Goal: Book appointment/travel/reservation

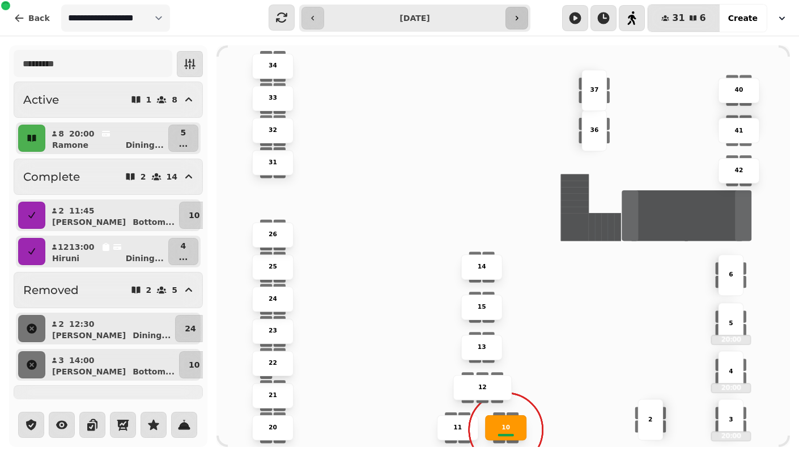
click at [521, 16] on button "button" at bounding box center [517, 18] width 23 height 23
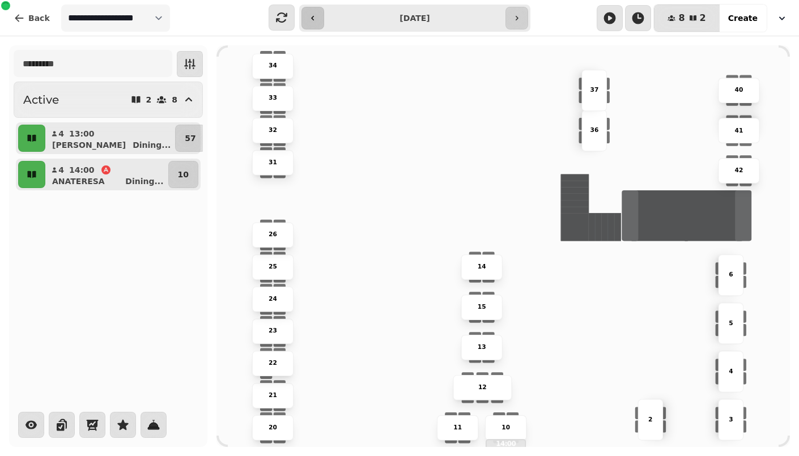
click at [322, 22] on button "button" at bounding box center [313, 18] width 23 height 23
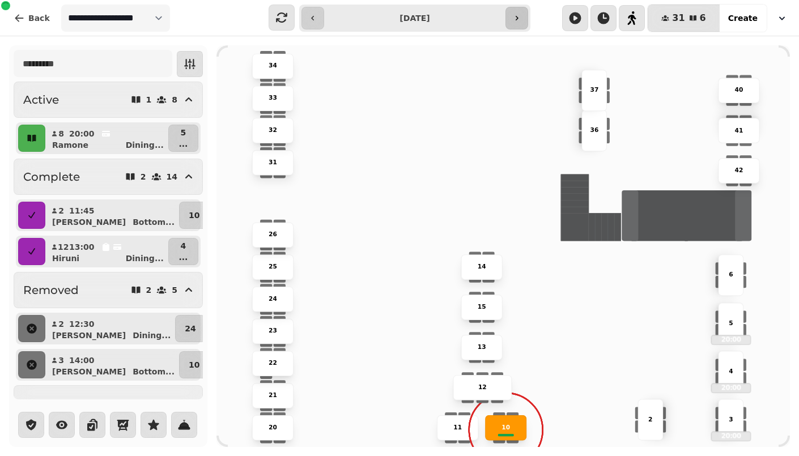
click at [521, 19] on icon "button" at bounding box center [516, 18] width 9 height 9
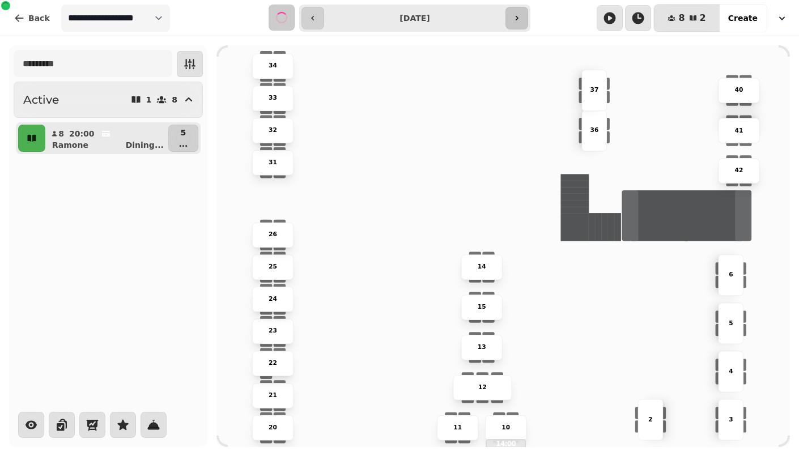
click at [521, 19] on icon "button" at bounding box center [516, 18] width 9 height 9
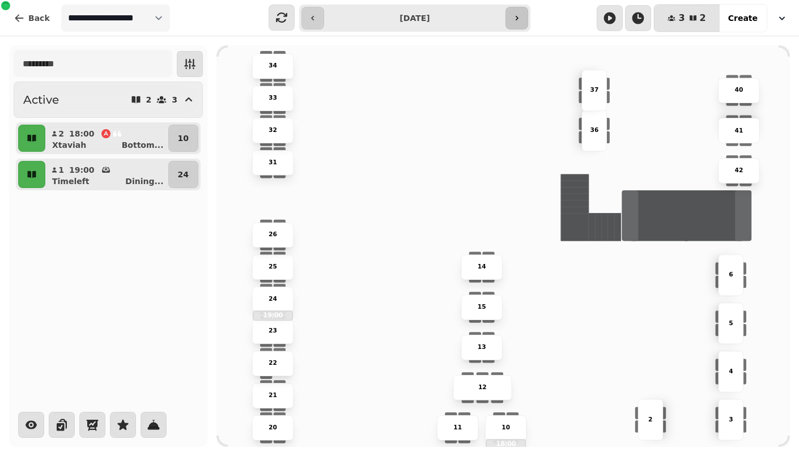
click at [521, 19] on icon "button" at bounding box center [516, 18] width 9 height 9
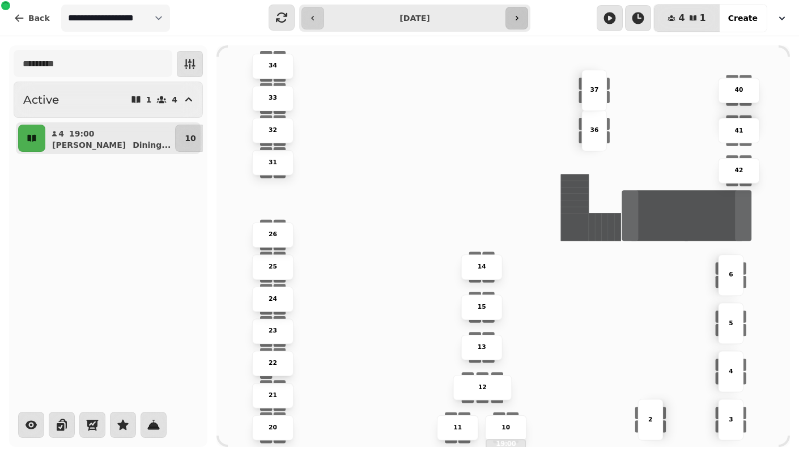
click at [521, 19] on icon "button" at bounding box center [516, 18] width 9 height 9
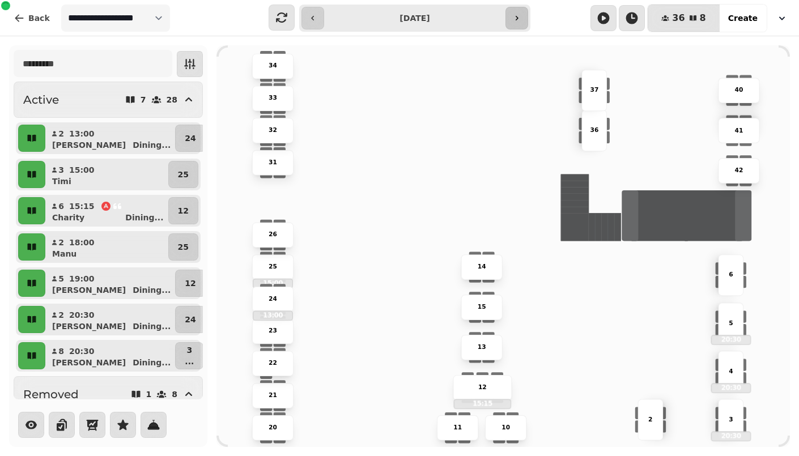
click at [523, 16] on button "button" at bounding box center [517, 18] width 23 height 23
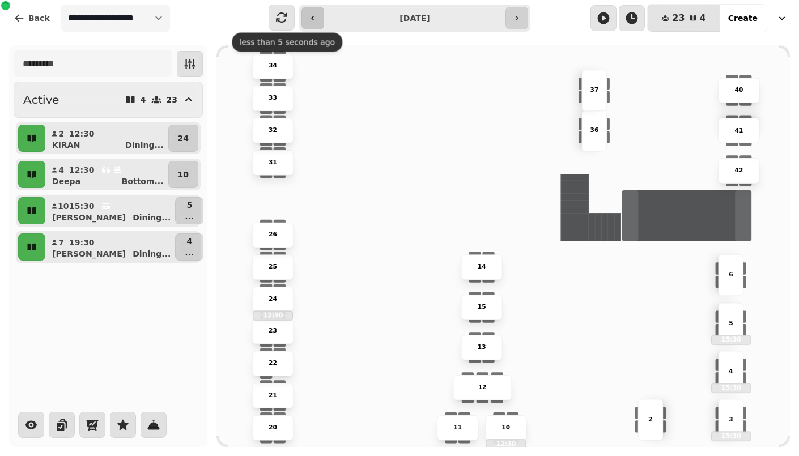
click at [305, 16] on button "button" at bounding box center [313, 18] width 23 height 23
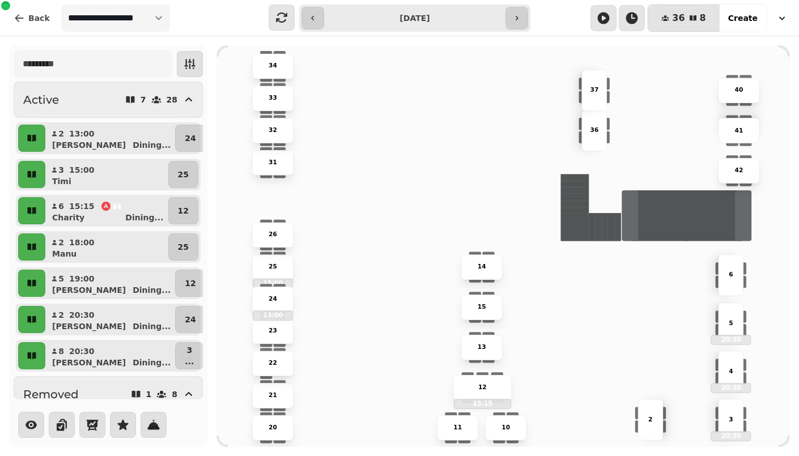
click at [383, 25] on input "**********" at bounding box center [414, 18] width 176 height 18
type input "**********"
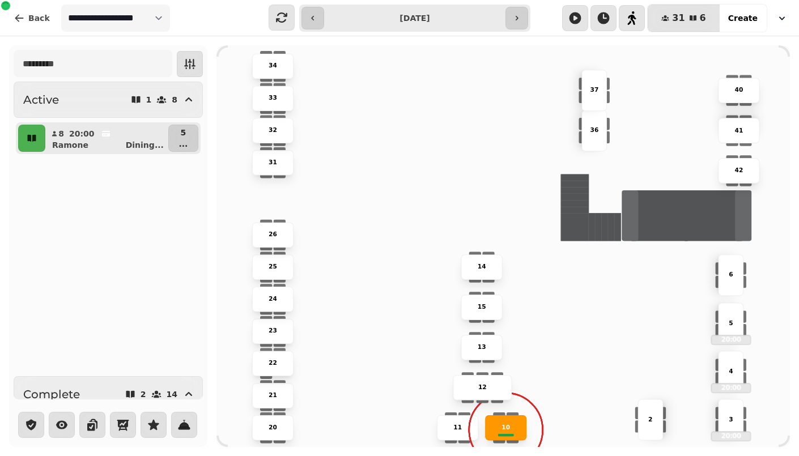
click at [124, 261] on div "Manu" at bounding box center [111, 265] width 109 height 11
select select "**********"
select select "*"
select select "****"
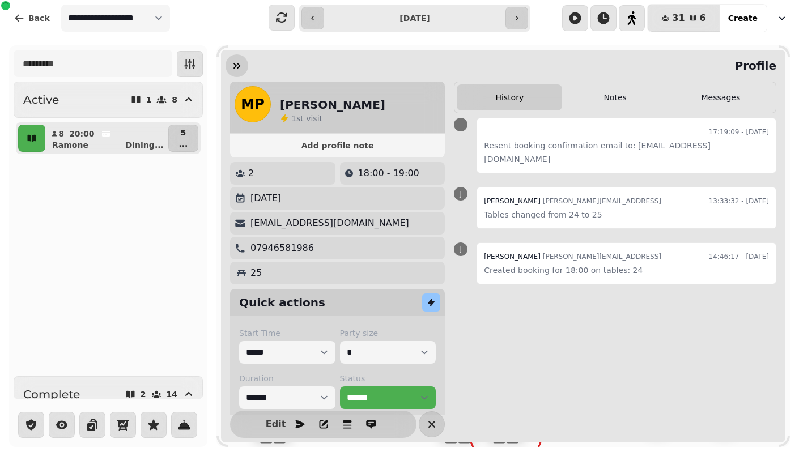
click at [234, 66] on icon "button" at bounding box center [236, 65] width 11 height 11
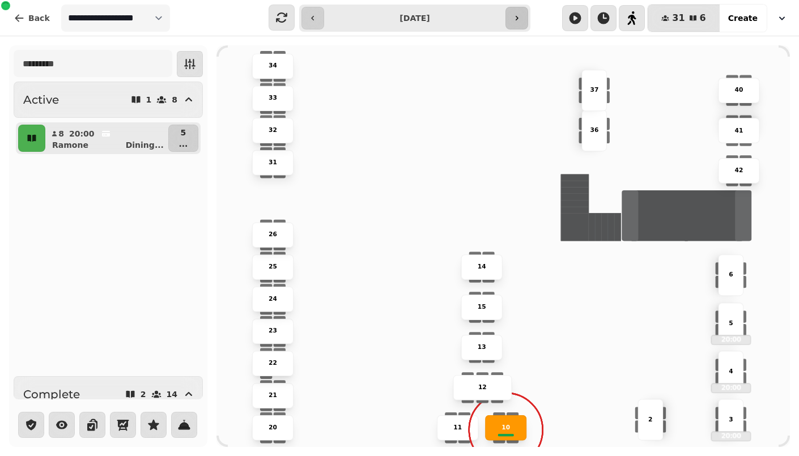
click at [510, 12] on button "button" at bounding box center [517, 18] width 23 height 23
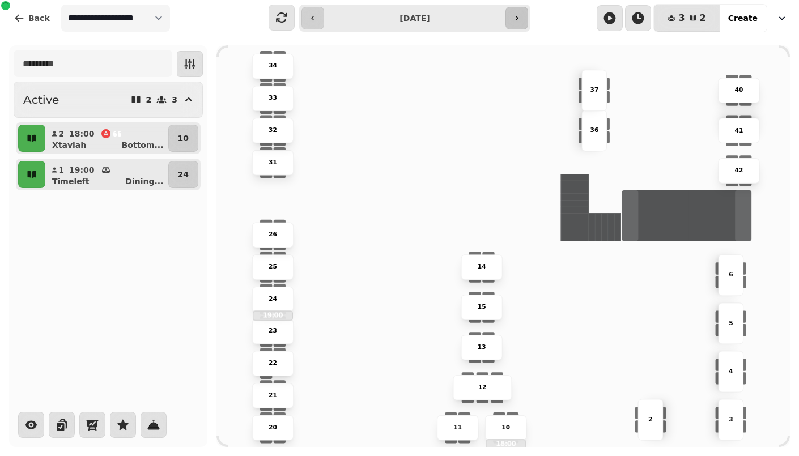
click at [510, 12] on button "button" at bounding box center [517, 18] width 23 height 23
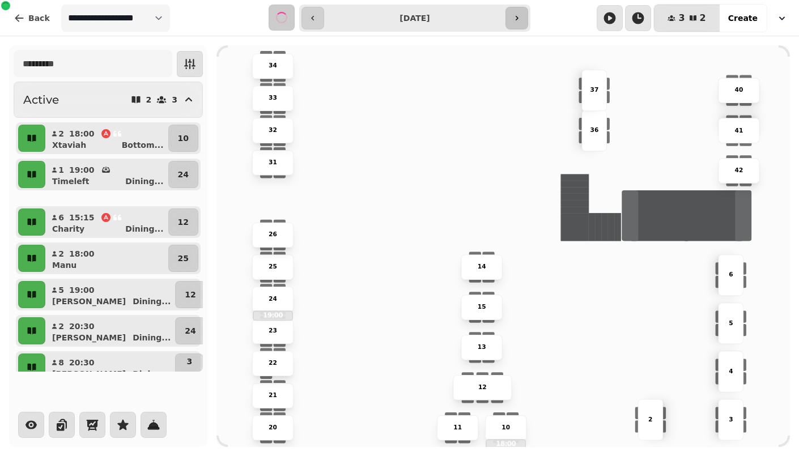
click at [510, 12] on button "button" at bounding box center [517, 18] width 23 height 23
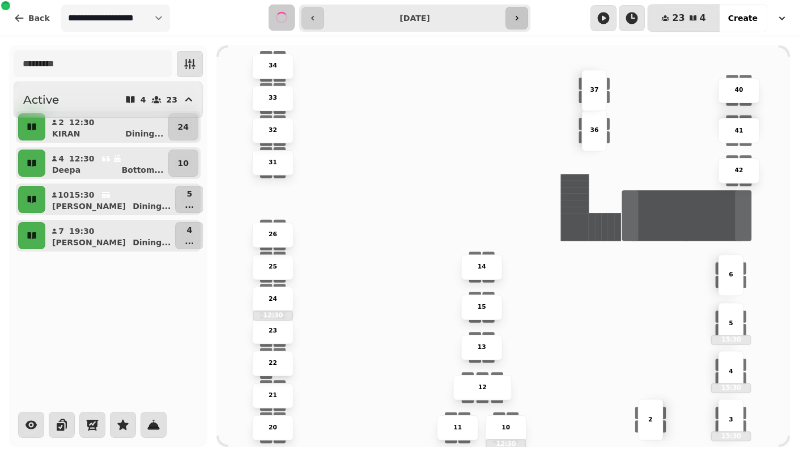
click at [510, 12] on button "button" at bounding box center [517, 18] width 23 height 23
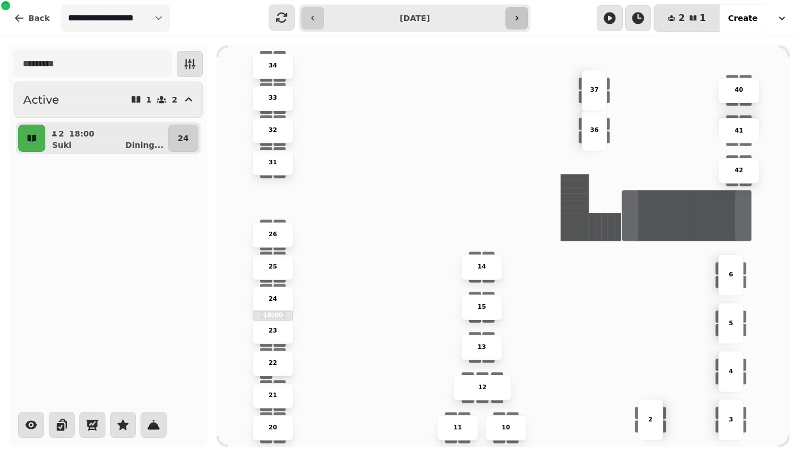
click at [510, 12] on button "button" at bounding box center [517, 18] width 23 height 23
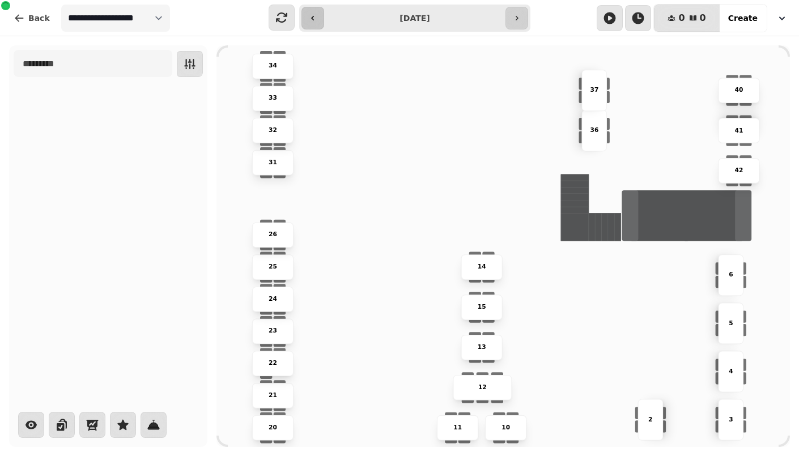
click at [320, 16] on button "button" at bounding box center [313, 18] width 23 height 23
type input "**********"
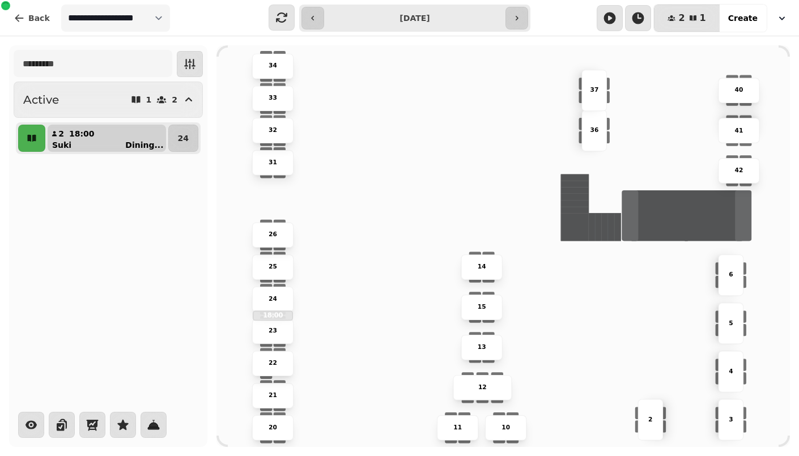
click at [70, 138] on p "18:00" at bounding box center [82, 133] width 26 height 11
select select "**********"
select select "*"
select select "****"
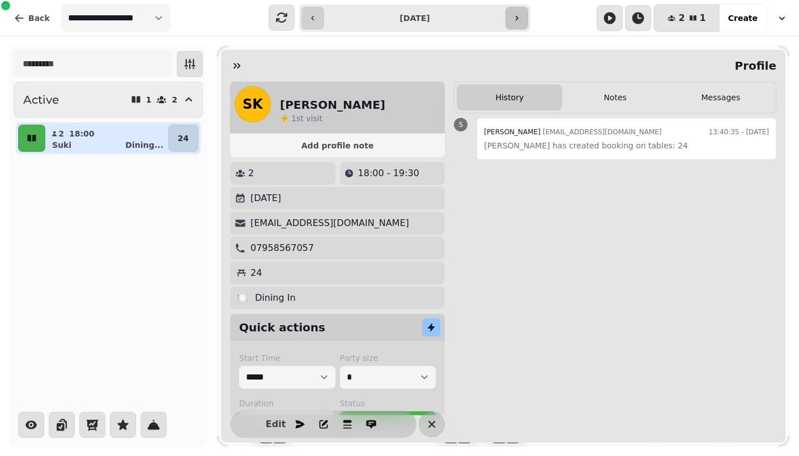
click at [514, 23] on button "button" at bounding box center [517, 18] width 23 height 23
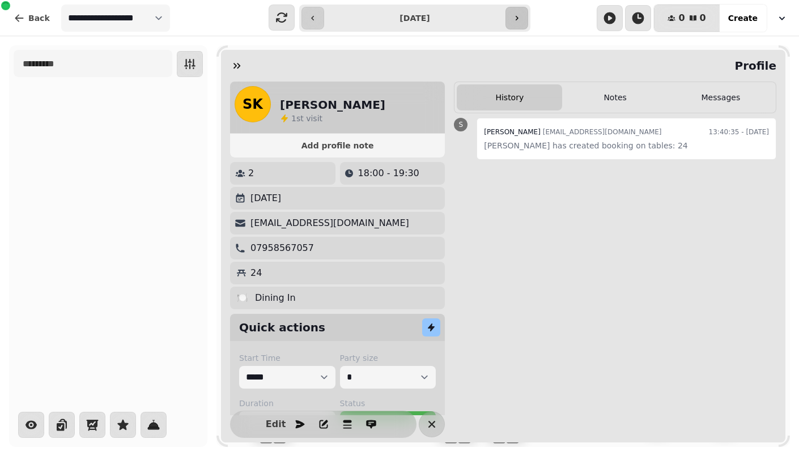
click at [514, 23] on button "button" at bounding box center [517, 18] width 23 height 23
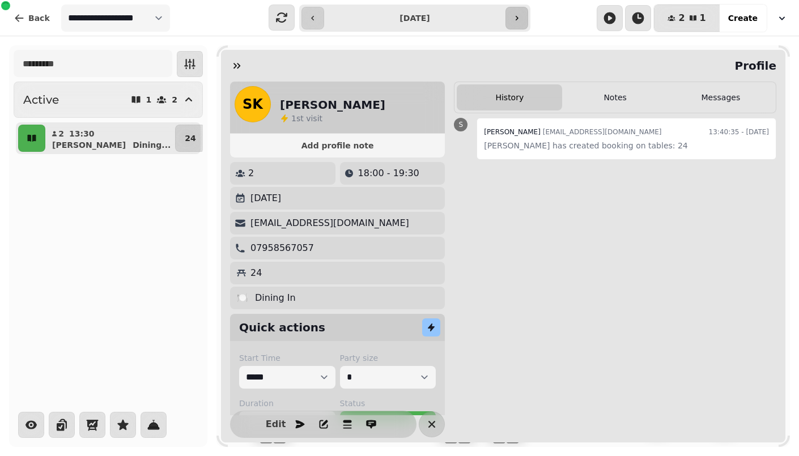
click at [514, 23] on button "button" at bounding box center [517, 18] width 23 height 23
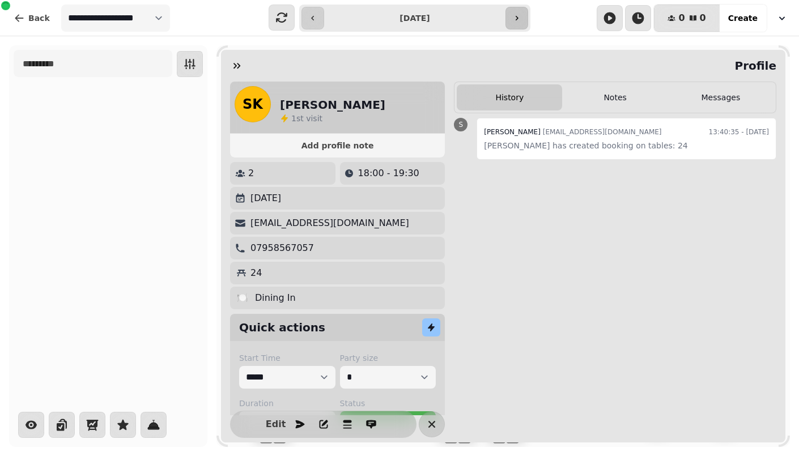
click at [514, 23] on button "button" at bounding box center [517, 18] width 23 height 23
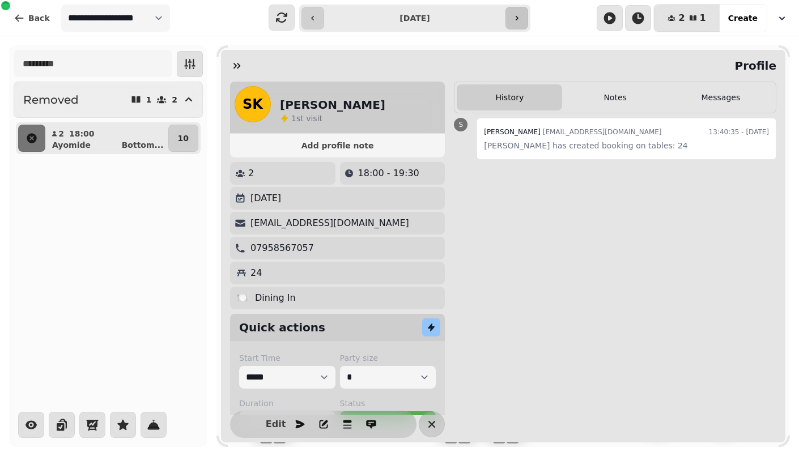
click at [514, 23] on button "button" at bounding box center [517, 18] width 23 height 23
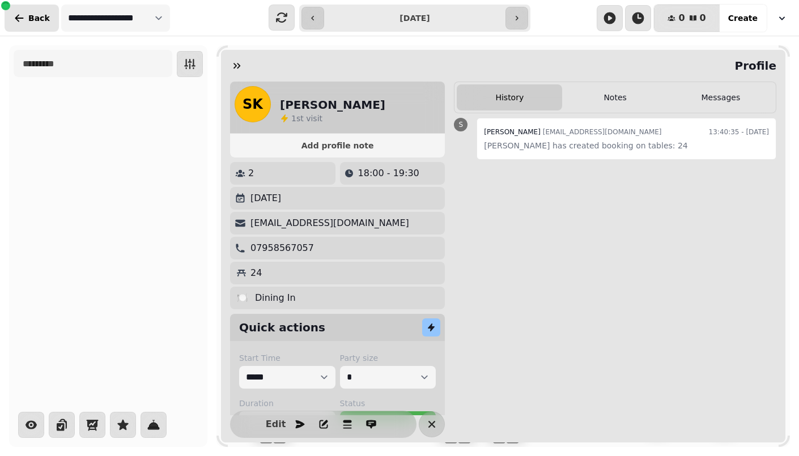
click at [19, 28] on button "Back" at bounding box center [32, 18] width 54 height 27
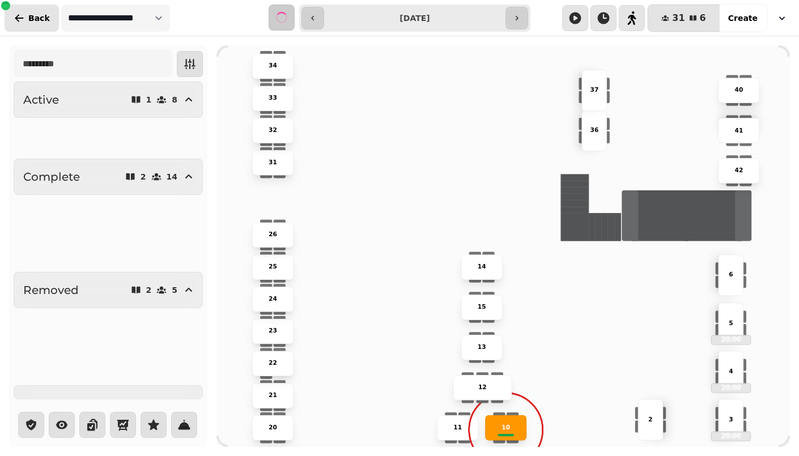
type input "**********"
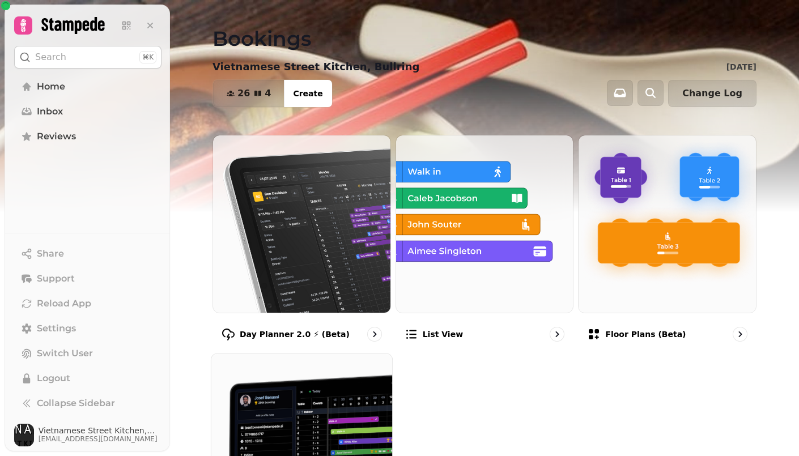
click at [330, 410] on img at bounding box center [301, 444] width 199 height 199
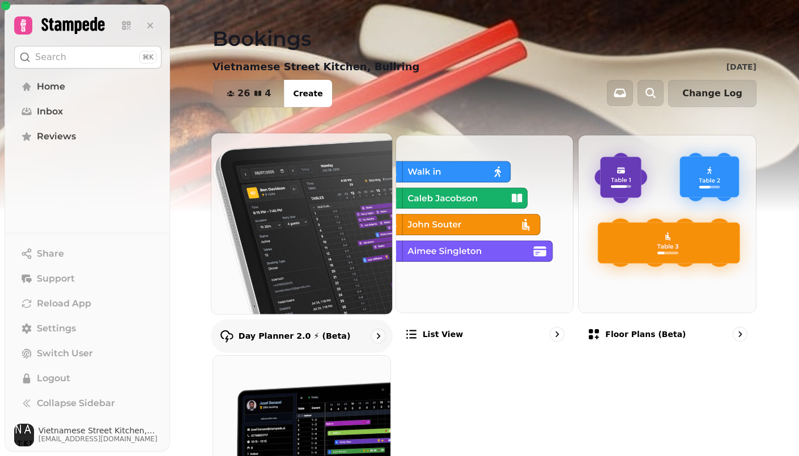
click at [309, 240] on img at bounding box center [301, 223] width 199 height 199
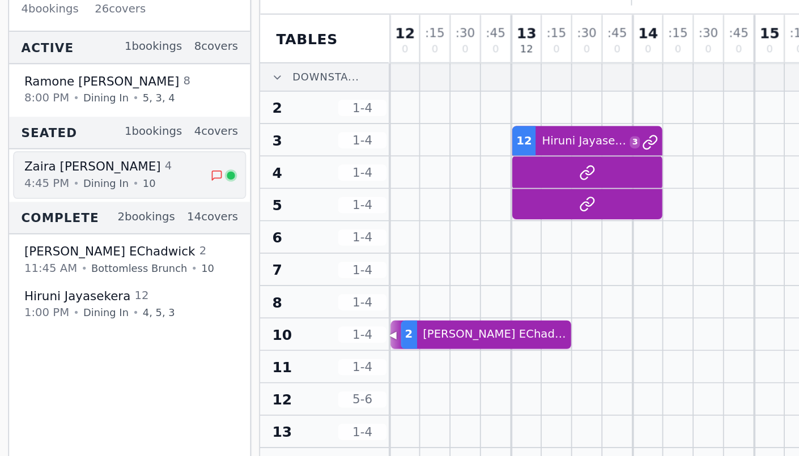
click at [41, 169] on div "4:45 PM • Dining In • 10" at bounding box center [65, 174] width 102 height 10
select select "****"
select select "*"
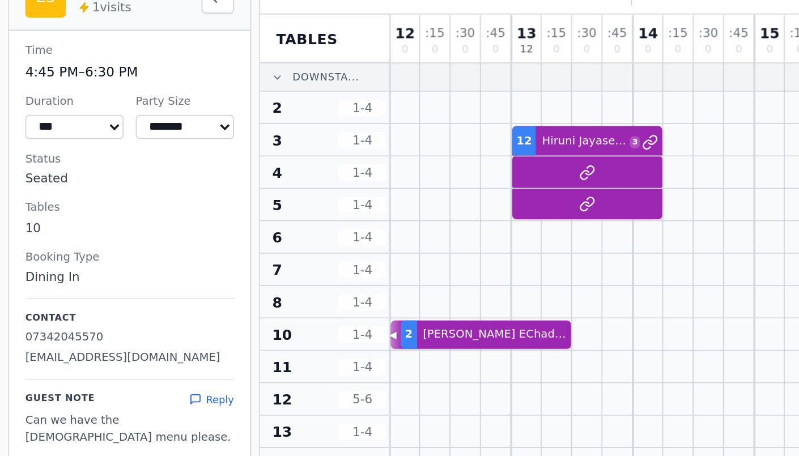
scroll to position [27, 0]
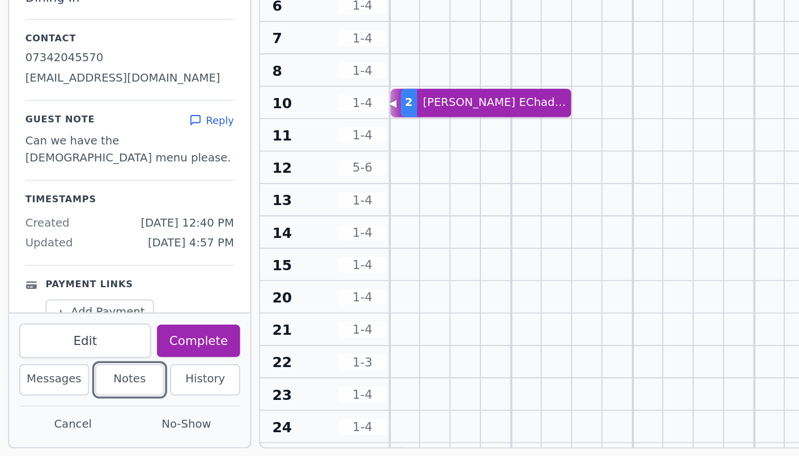
click at [77, 416] on button "Notes" at bounding box center [72, 414] width 39 height 18
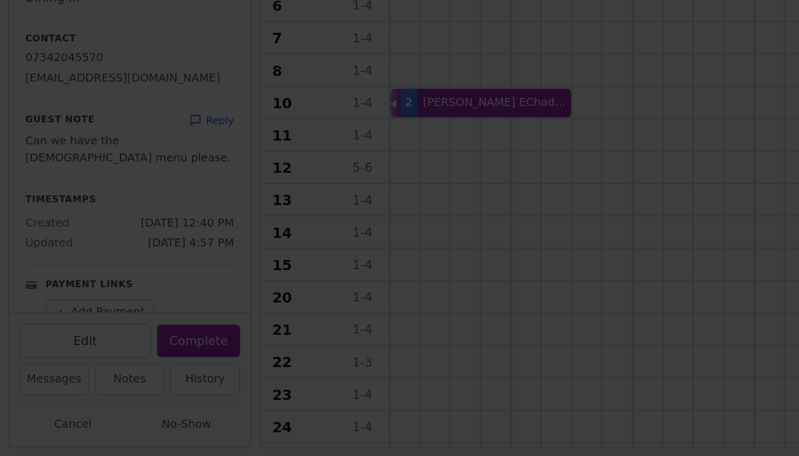
click at [120, 304] on div at bounding box center [399, 228] width 799 height 456
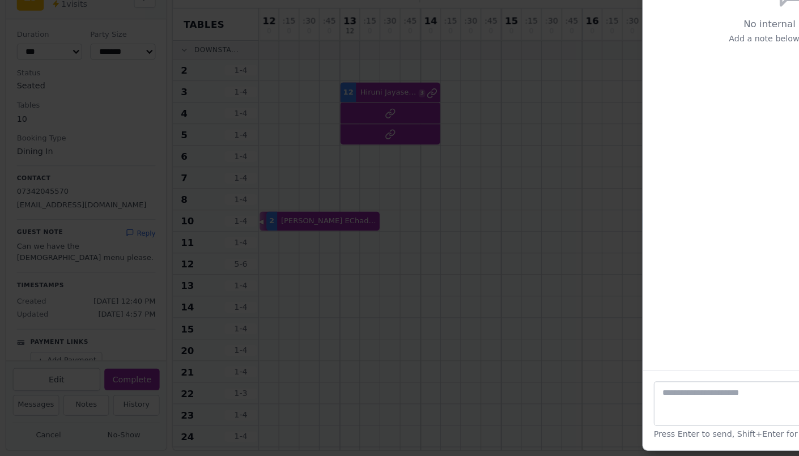
scroll to position [0, 0]
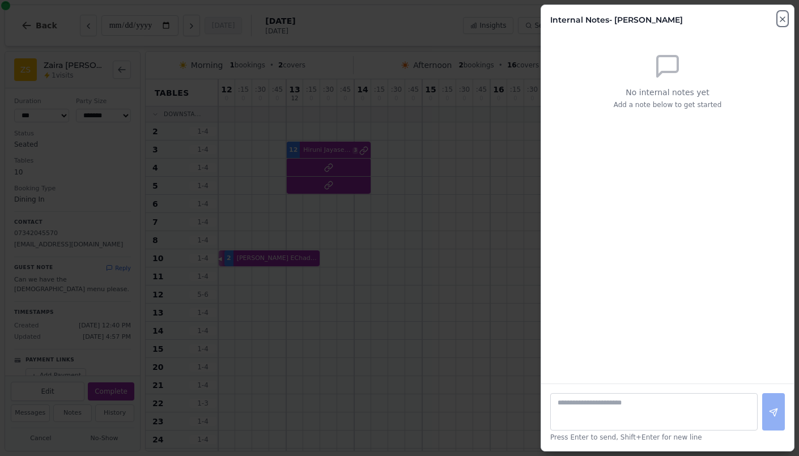
click at [783, 16] on icon "button" at bounding box center [782, 19] width 9 height 9
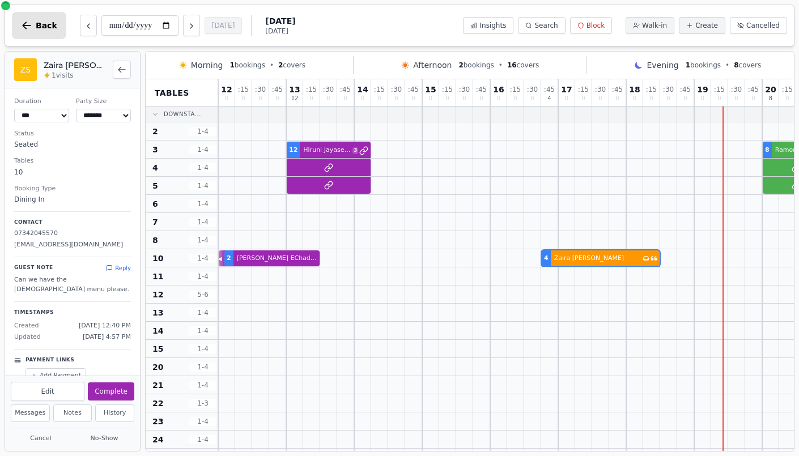
click at [44, 29] on span "Back" at bounding box center [47, 26] width 22 height 8
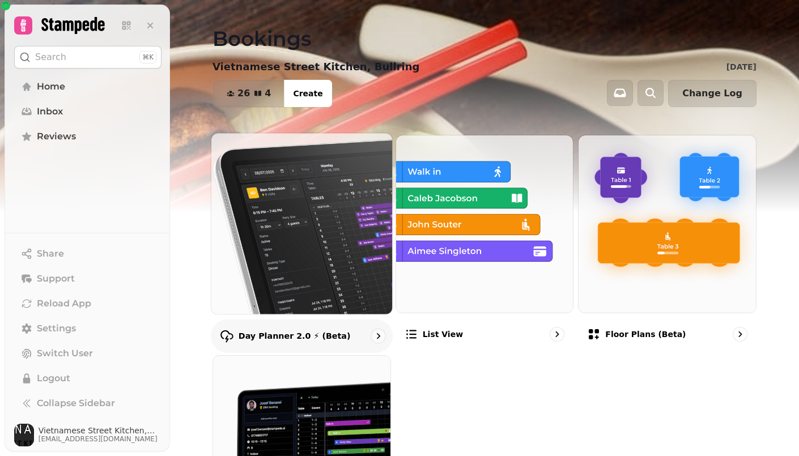
click at [230, 195] on img at bounding box center [301, 223] width 199 height 199
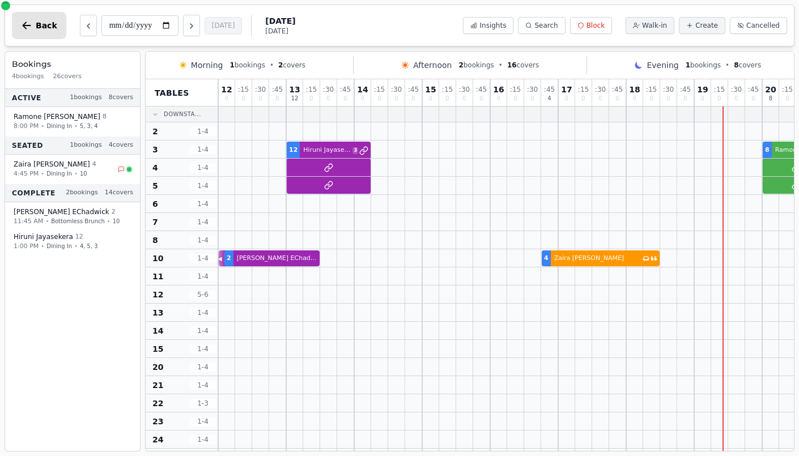
click at [44, 13] on button "Back" at bounding box center [39, 25] width 54 height 27
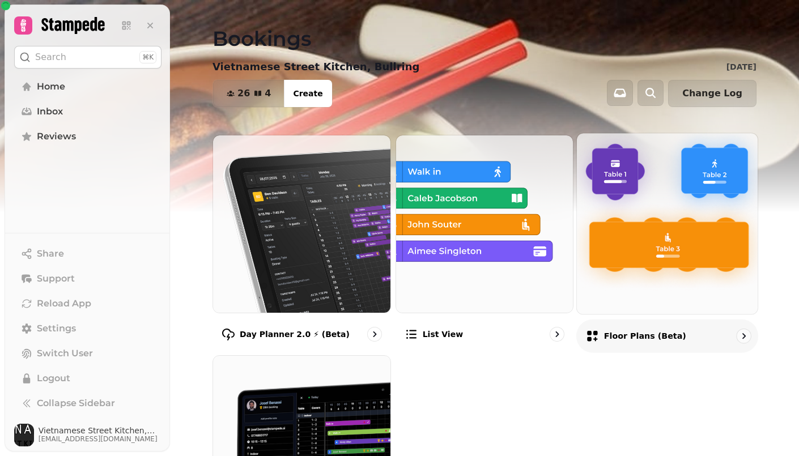
click at [622, 257] on img at bounding box center [667, 223] width 199 height 199
